Goal: Information Seeking & Learning: Find contact information

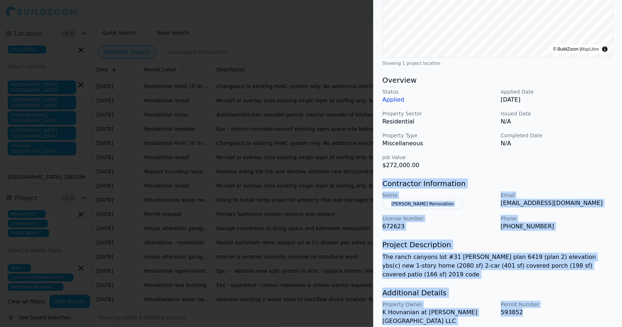
scroll to position [165, 0]
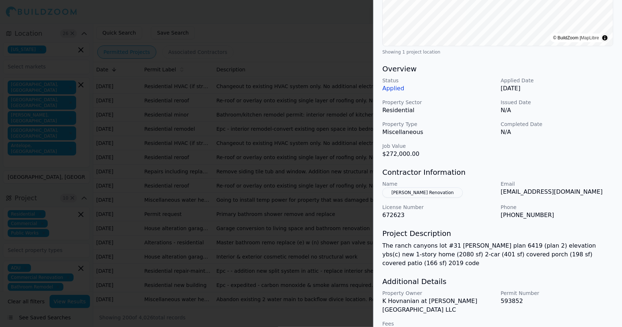
drag, startPoint x: 569, startPoint y: 150, endPoint x: 590, endPoint y: 127, distance: 31.0
click at [590, 127] on div "Completed Date N/A" at bounding box center [557, 129] width 113 height 16
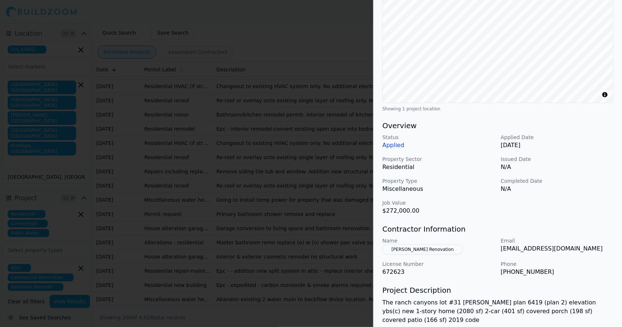
scroll to position [0, 0]
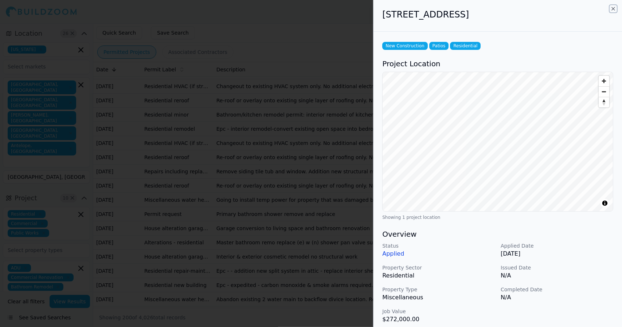
click at [612, 8] on icon "button" at bounding box center [613, 9] width 6 height 6
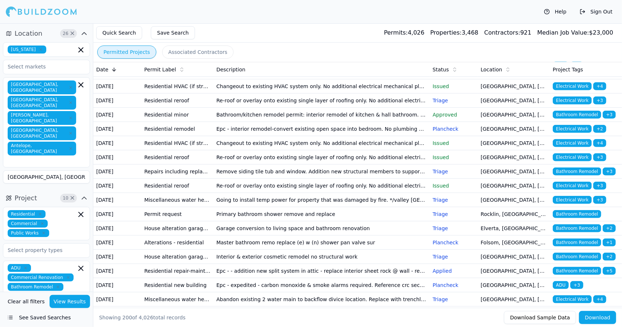
click at [582, 64] on th "Project Tags" at bounding box center [586, 69] width 72 height 15
click at [509, 36] on span "Contractors:" at bounding box center [502, 32] width 36 height 7
click at [119, 32] on button "Quick Search" at bounding box center [119, 32] width 46 height 13
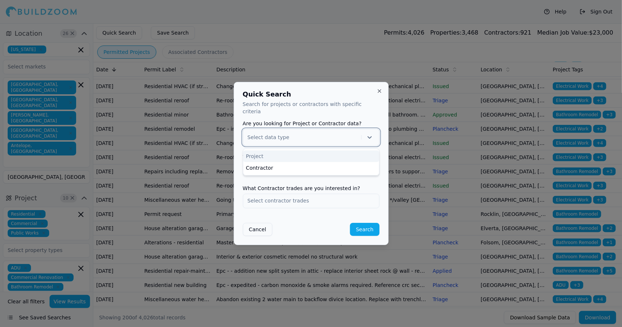
click at [364, 133] on div at bounding box center [369, 137] width 10 height 10
drag, startPoint x: 370, startPoint y: 134, endPoint x: 343, endPoint y: 137, distance: 27.8
click at [343, 137] on div at bounding box center [302, 137] width 111 height 7
click at [327, 150] on div "Project" at bounding box center [311, 156] width 136 height 12
click at [332, 169] on input "text" at bounding box center [311, 169] width 136 height 13
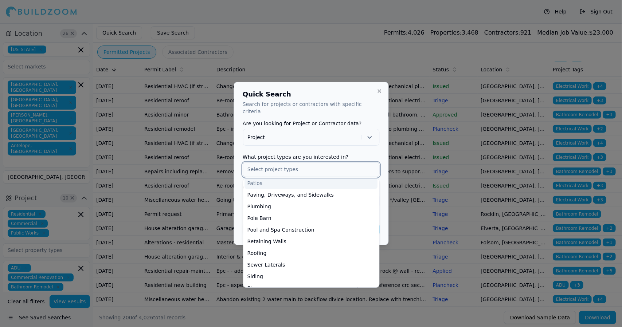
scroll to position [267, 0]
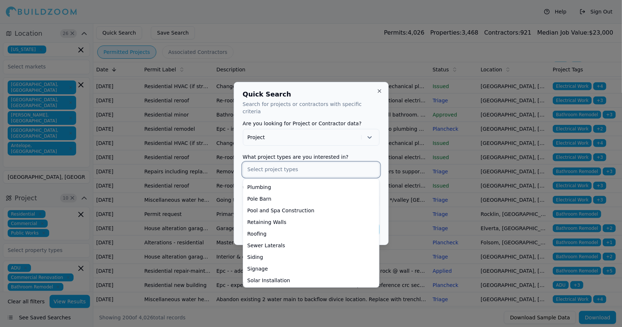
click at [360, 229] on div "Roofing" at bounding box center [310, 234] width 133 height 12
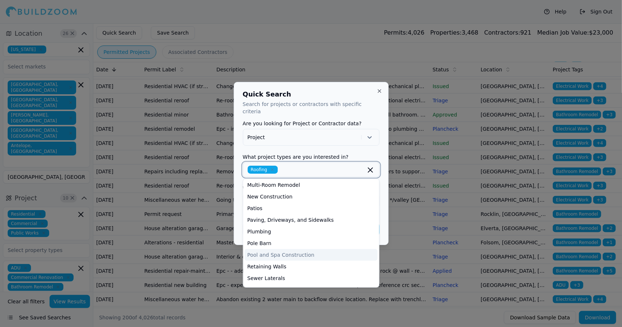
scroll to position [221, 0]
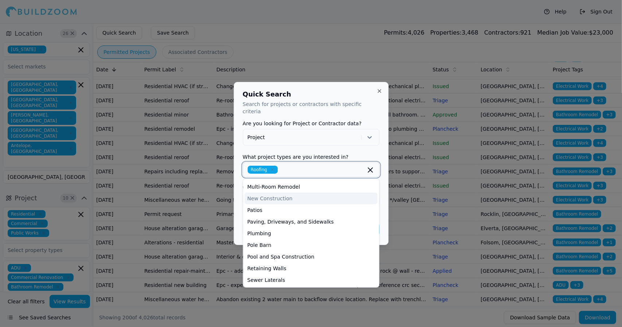
click at [292, 195] on div "New Construction" at bounding box center [310, 199] width 133 height 12
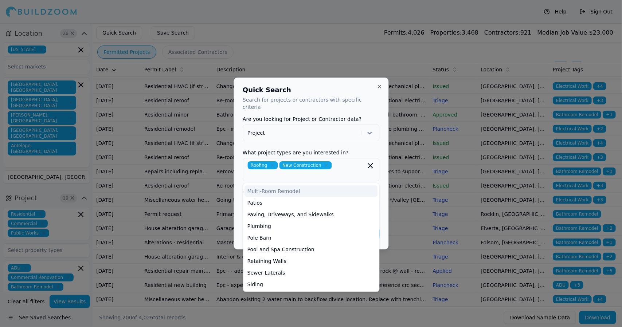
click at [271, 165] on span "Roofing" at bounding box center [262, 165] width 30 height 8
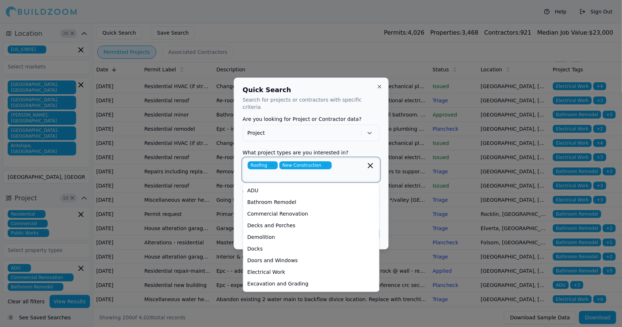
click at [273, 163] on icon "button" at bounding box center [272, 165] width 4 height 4
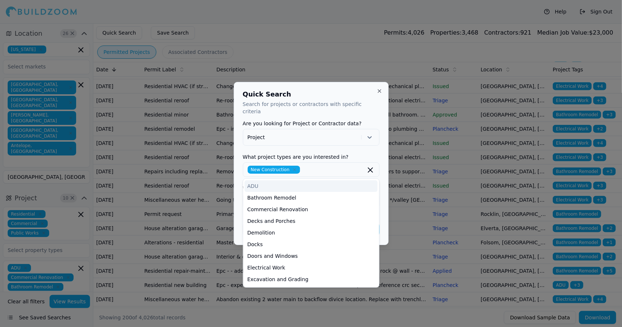
click at [329, 96] on h2 "Quick Search" at bounding box center [311, 94] width 137 height 7
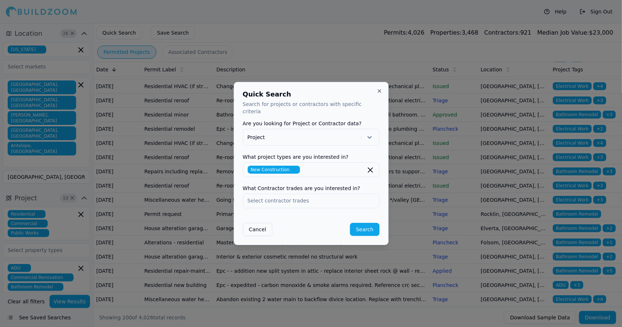
click at [329, 96] on h2 "Quick Search" at bounding box center [311, 94] width 137 height 7
click at [338, 194] on input "text" at bounding box center [311, 200] width 136 height 13
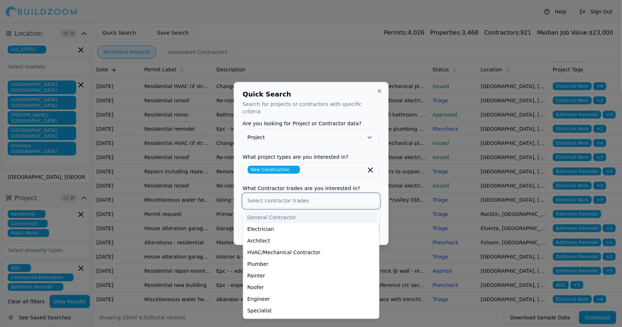
click at [326, 212] on div "General Contractor" at bounding box center [310, 218] width 133 height 12
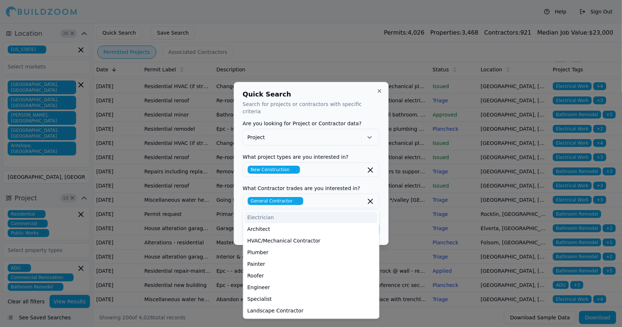
click at [333, 96] on h2 "Quick Search" at bounding box center [311, 94] width 137 height 7
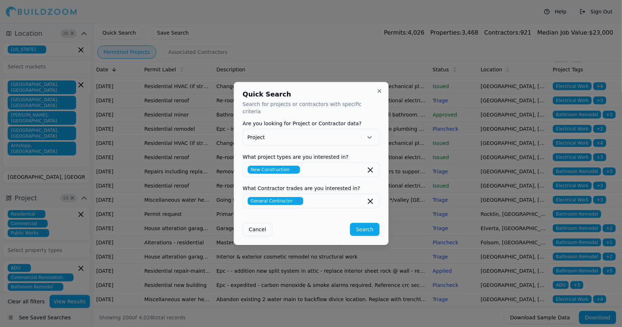
click at [363, 223] on button "Search" at bounding box center [364, 229] width 29 height 13
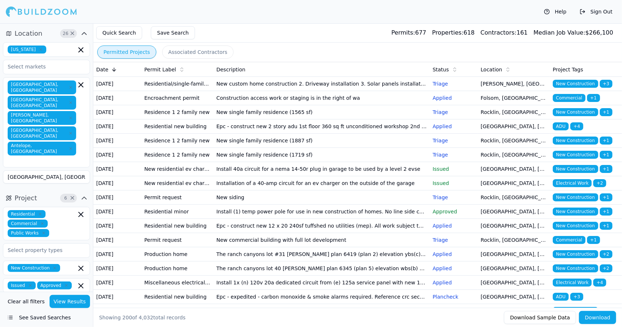
click at [564, 102] on span "Commercial" at bounding box center [569, 98] width 33 height 8
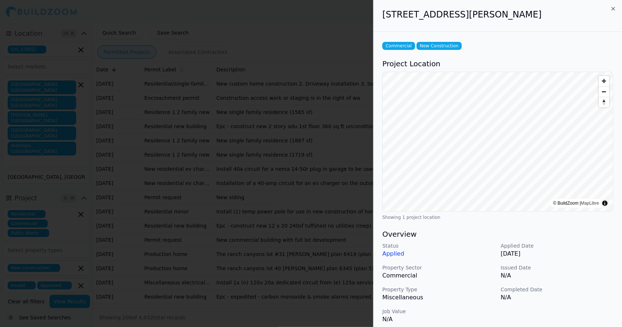
click at [618, 22] on div "[STREET_ADDRESS][PERSON_NAME]" at bounding box center [497, 16] width 248 height 32
click at [615, 9] on icon "button" at bounding box center [613, 9] width 6 height 6
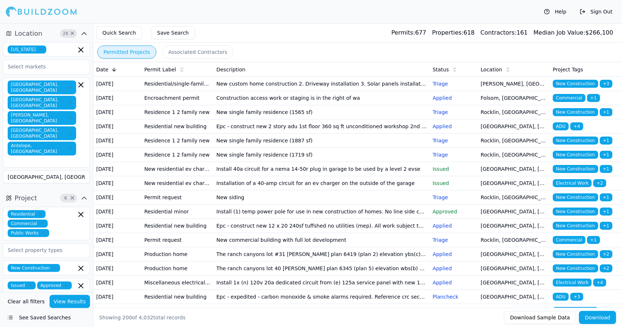
click at [564, 82] on span "New Construction" at bounding box center [575, 84] width 45 height 8
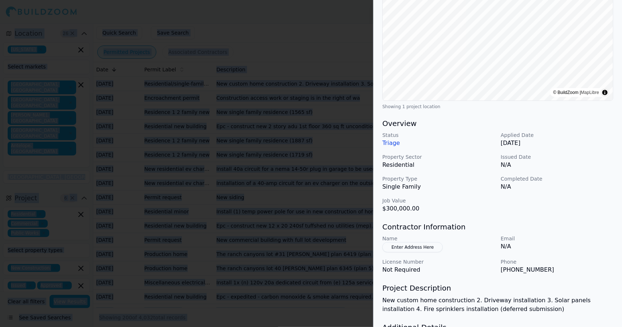
scroll to position [165, 0]
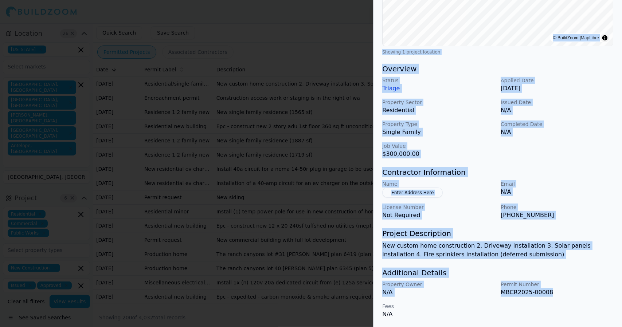
drag, startPoint x: 382, startPoint y: 13, endPoint x: 562, endPoint y: 294, distance: 333.6
click at [562, 294] on div "[STREET_ADDRESS] New Construction Plumbing Residential Solar Installation Proje…" at bounding box center [497, 81] width 248 height 493
copy div "[STREET_ADDRESS] New Construction Plumbing Residential Solar Installation Proje…"
click at [446, 62] on div "New Construction Plumbing Residential Solar Installation Project Location © Bui…" at bounding box center [497, 96] width 248 height 461
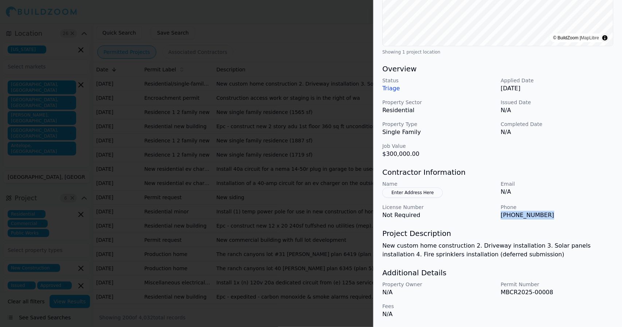
drag, startPoint x: 542, startPoint y: 215, endPoint x: 499, endPoint y: 219, distance: 43.2
click at [499, 219] on div "Name Enter Address Here Email N/A License Number Not Required Phone [PHONE_NUMB…" at bounding box center [497, 199] width 231 height 39
copy p "[PHONE_NUMBER]"
